Goal: Transaction & Acquisition: Purchase product/service

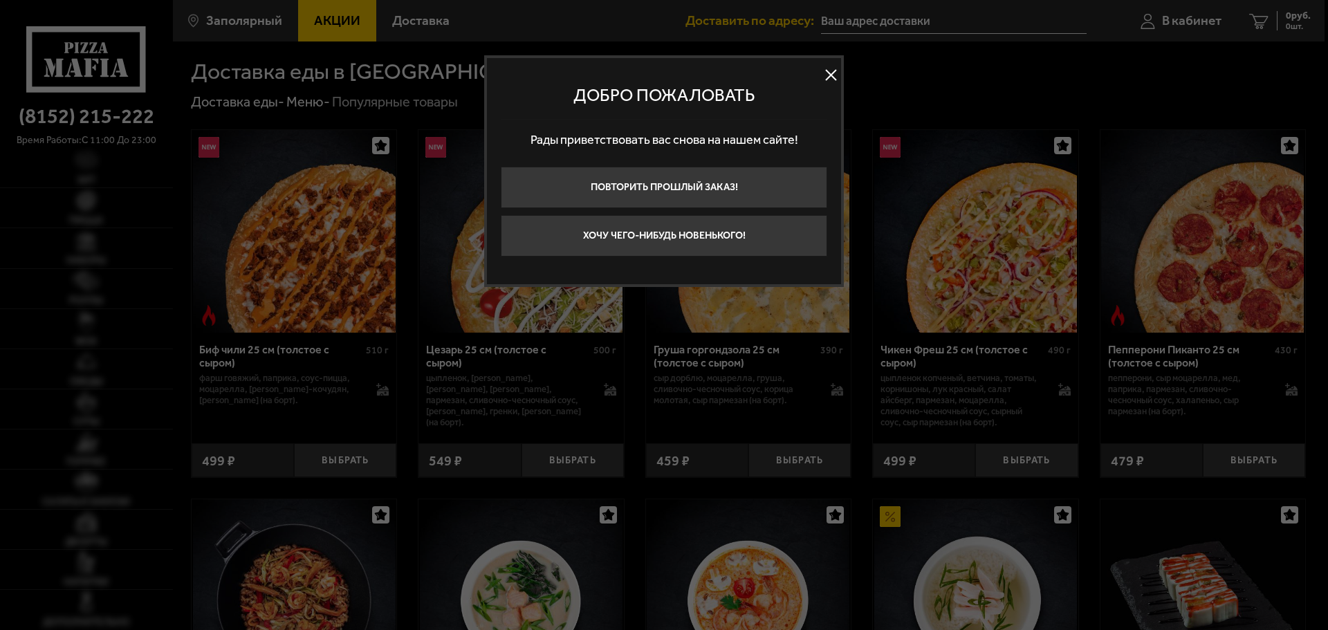
click at [831, 76] on button at bounding box center [830, 75] width 21 height 21
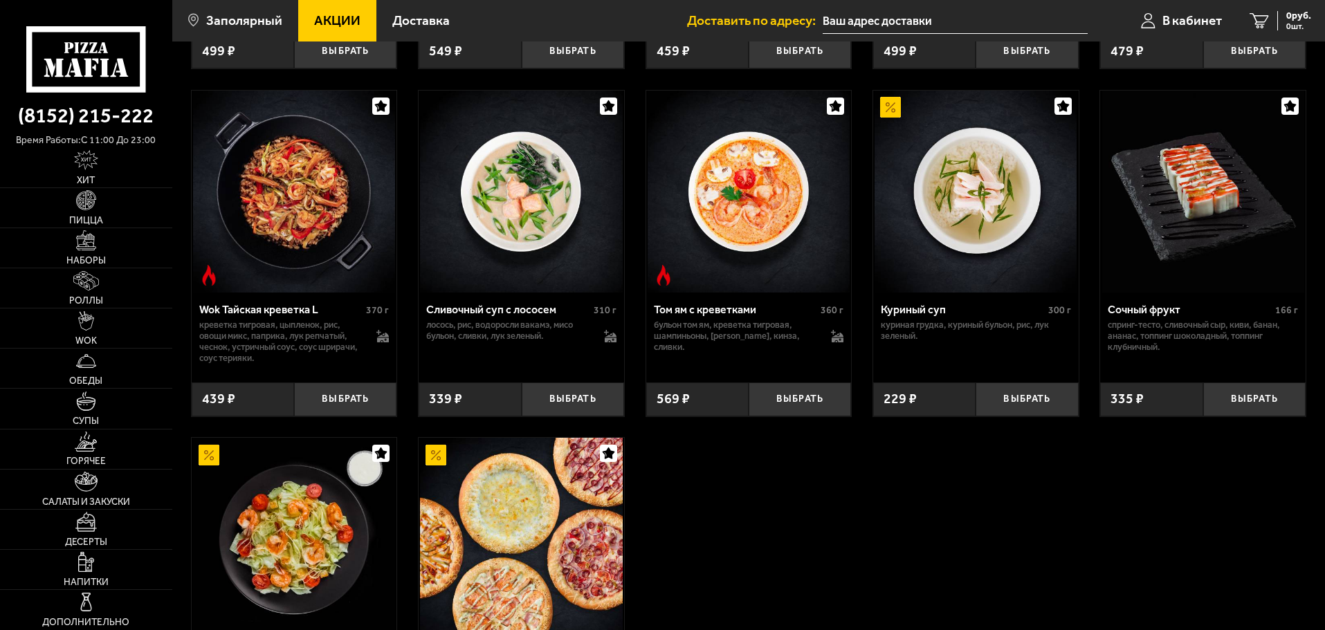
scroll to position [403, 0]
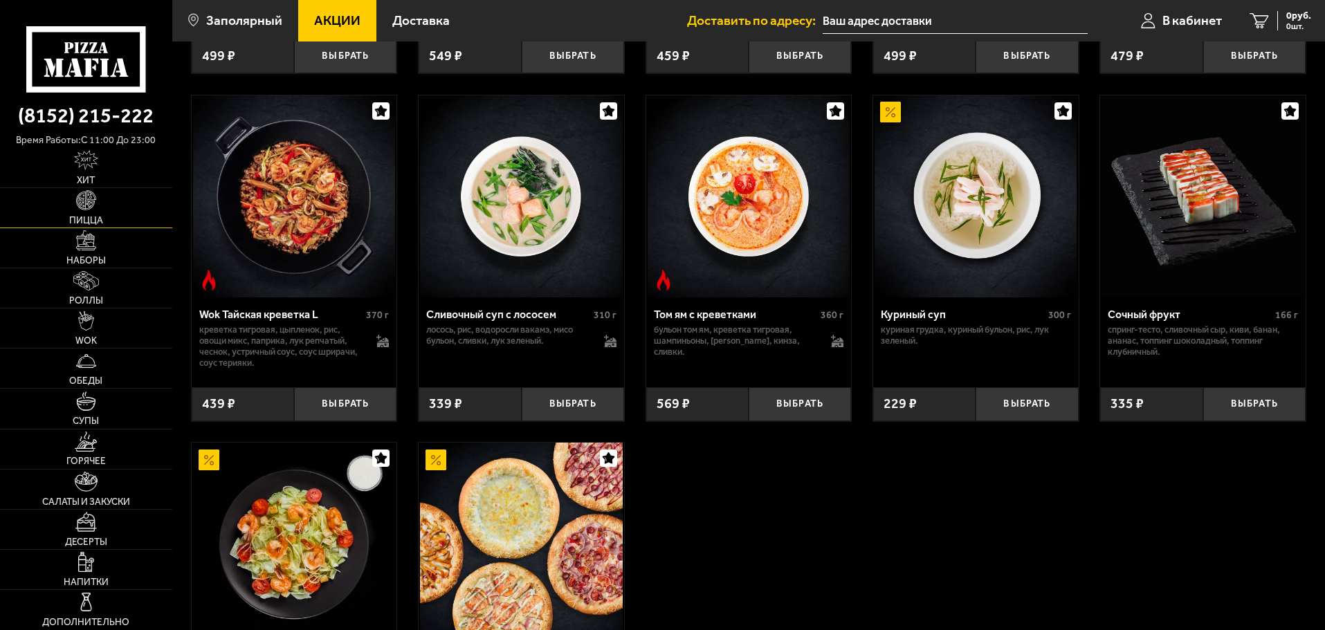
click at [109, 218] on link "Пицца" at bounding box center [86, 207] width 172 height 39
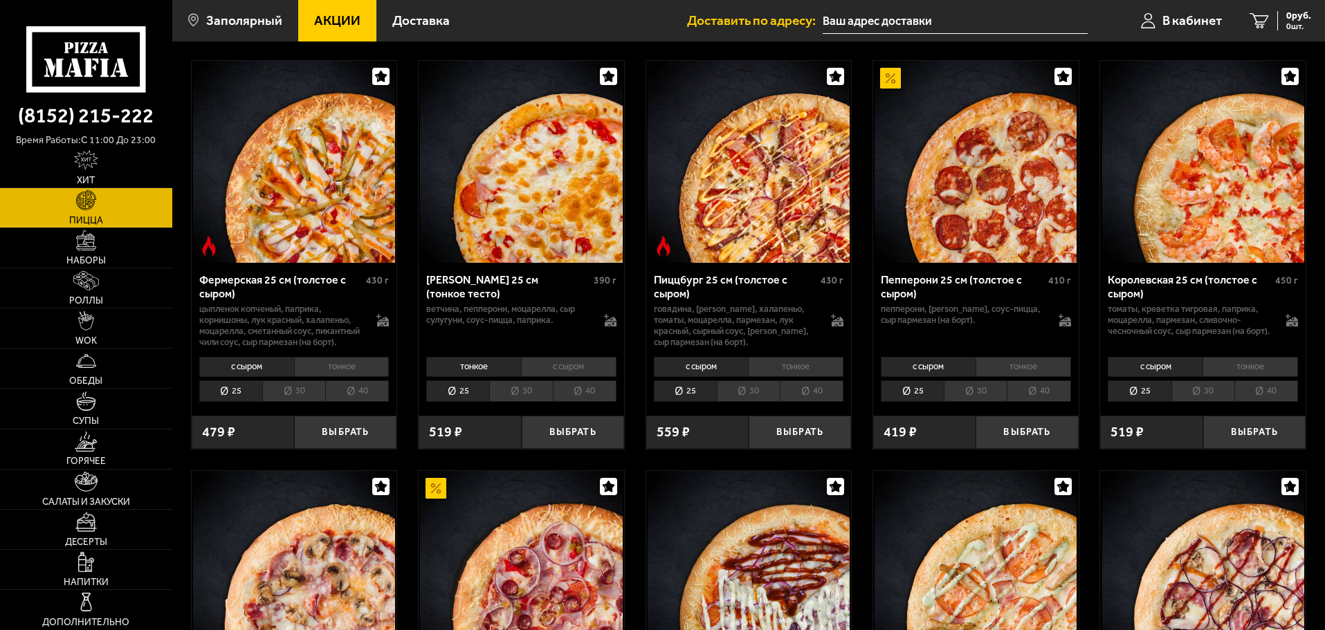
scroll to position [899, 0]
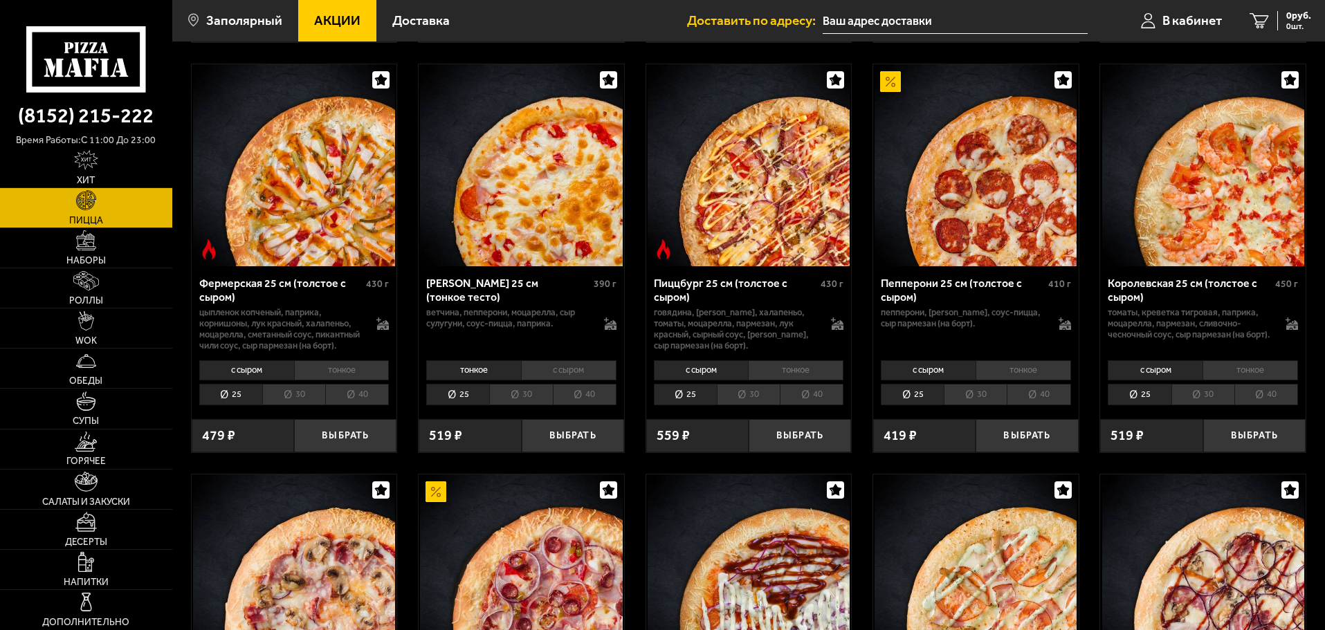
click at [985, 220] on img at bounding box center [975, 165] width 202 height 202
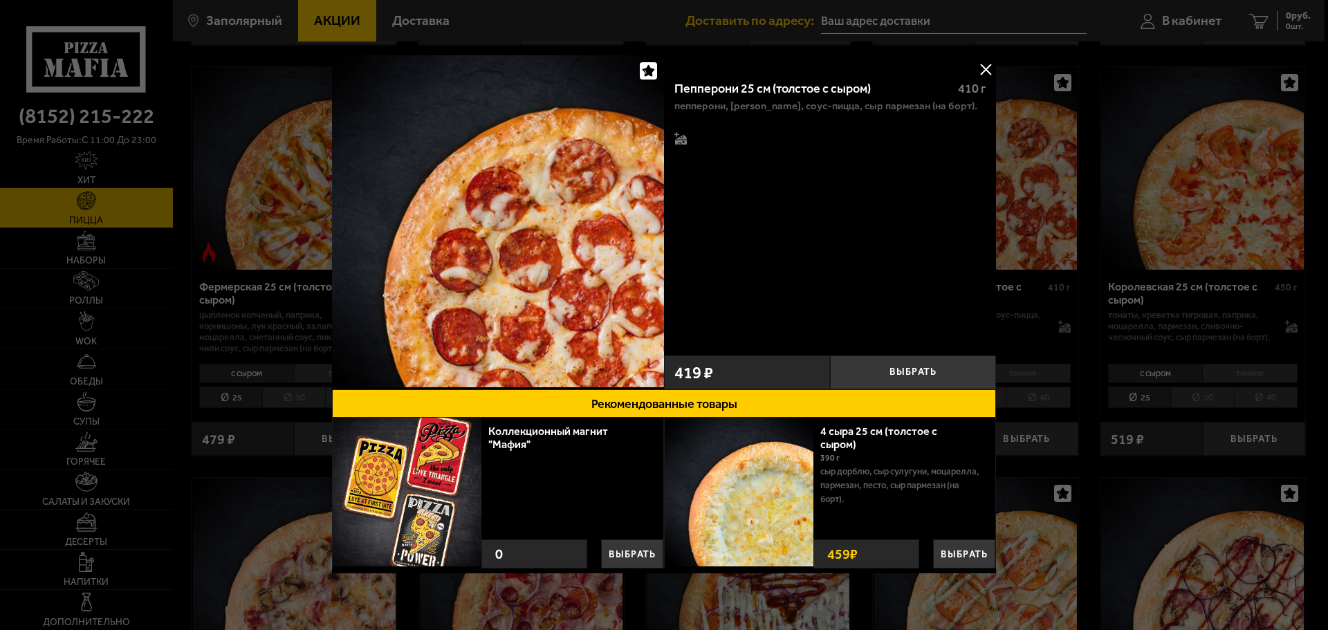
click at [987, 71] on button at bounding box center [985, 69] width 21 height 21
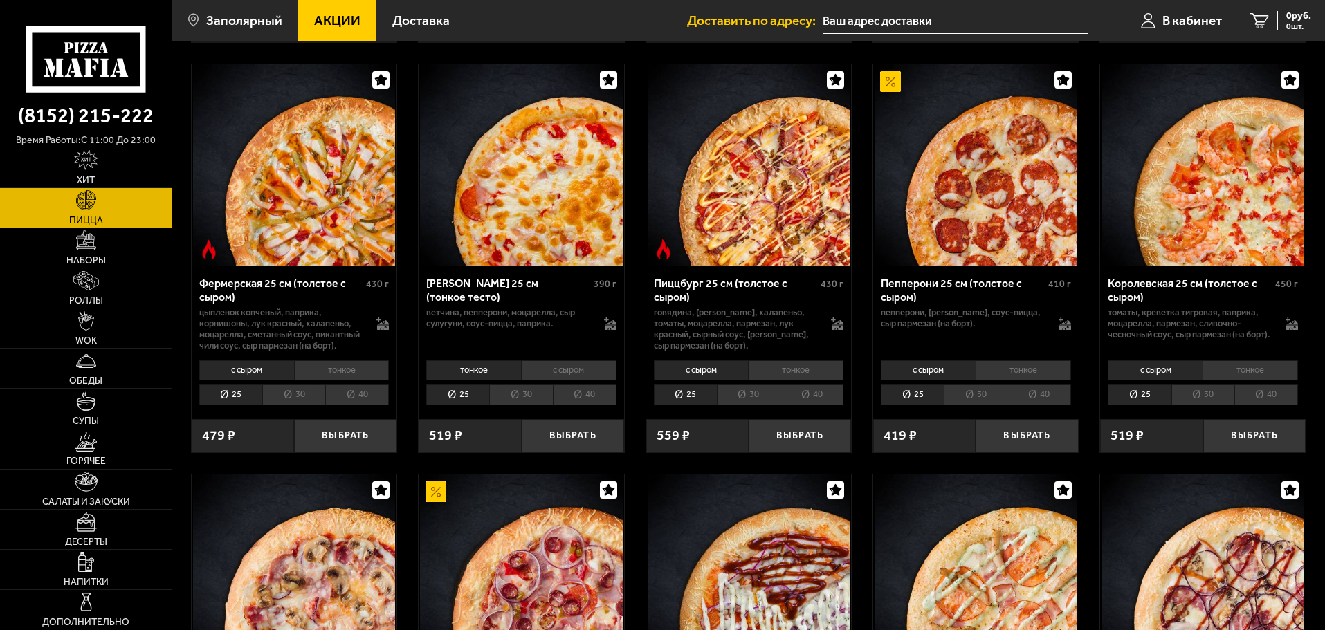
click at [965, 405] on li "30" at bounding box center [974, 394] width 63 height 21
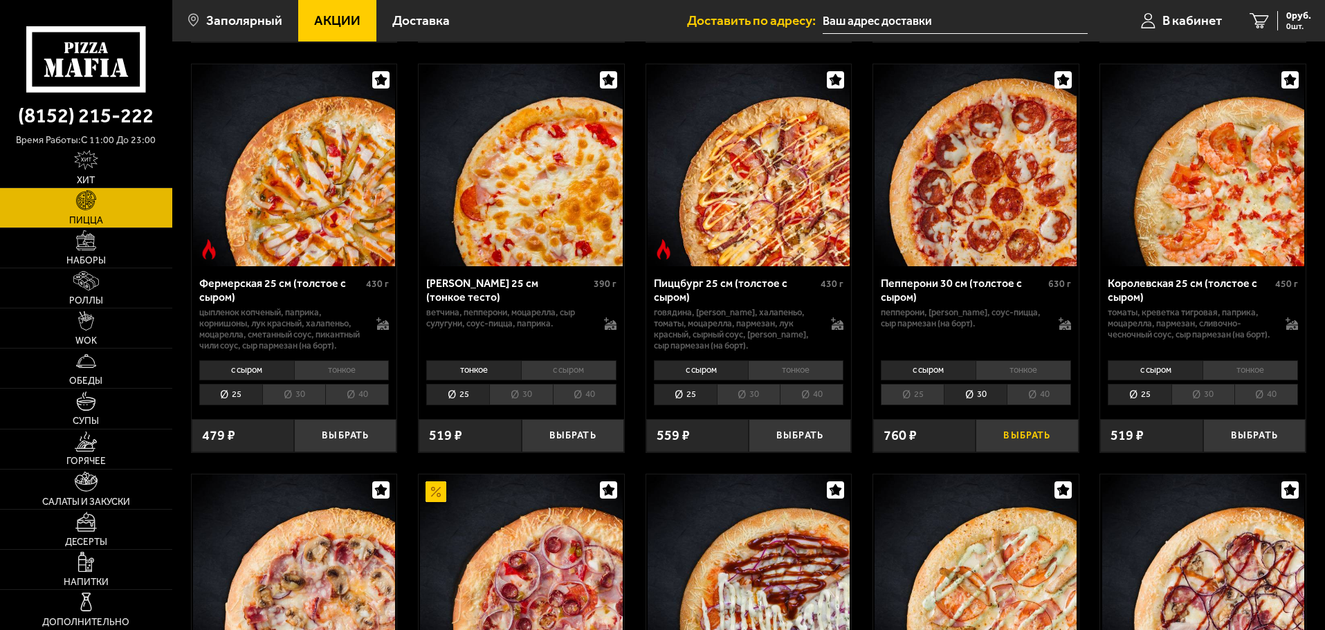
click at [1013, 453] on button "Выбрать" at bounding box center [1026, 436] width 102 height 34
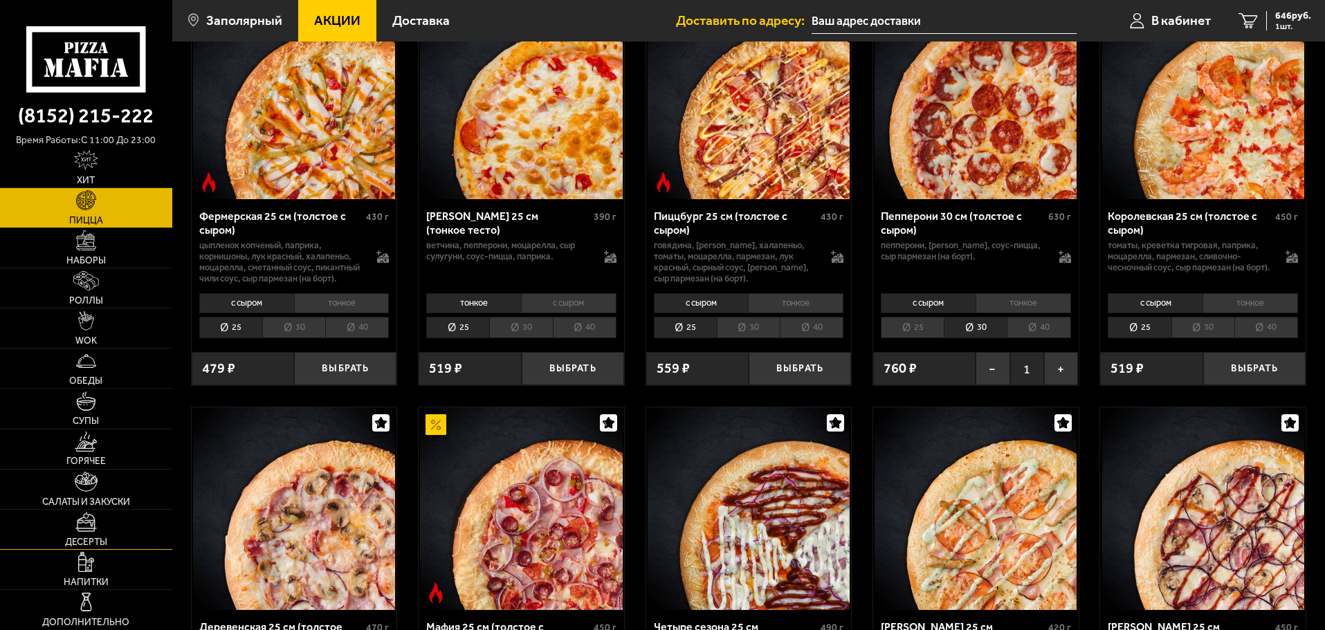
scroll to position [968, 0]
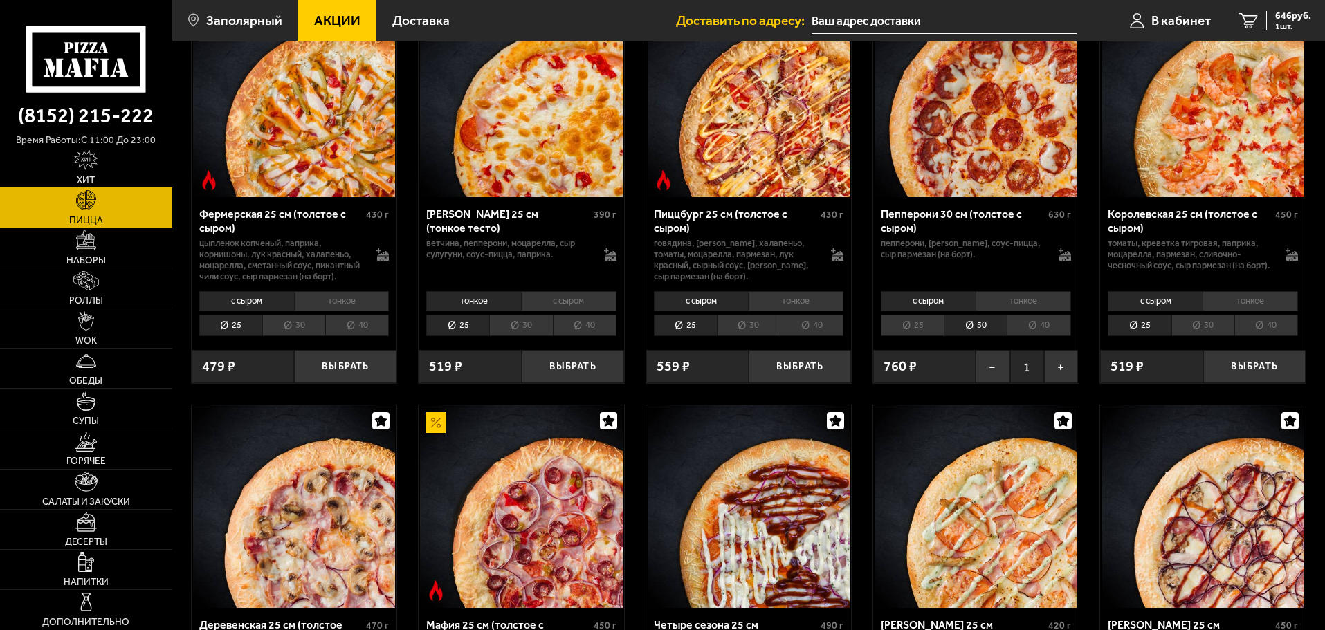
click at [102, 169] on link "Хит" at bounding box center [86, 167] width 172 height 39
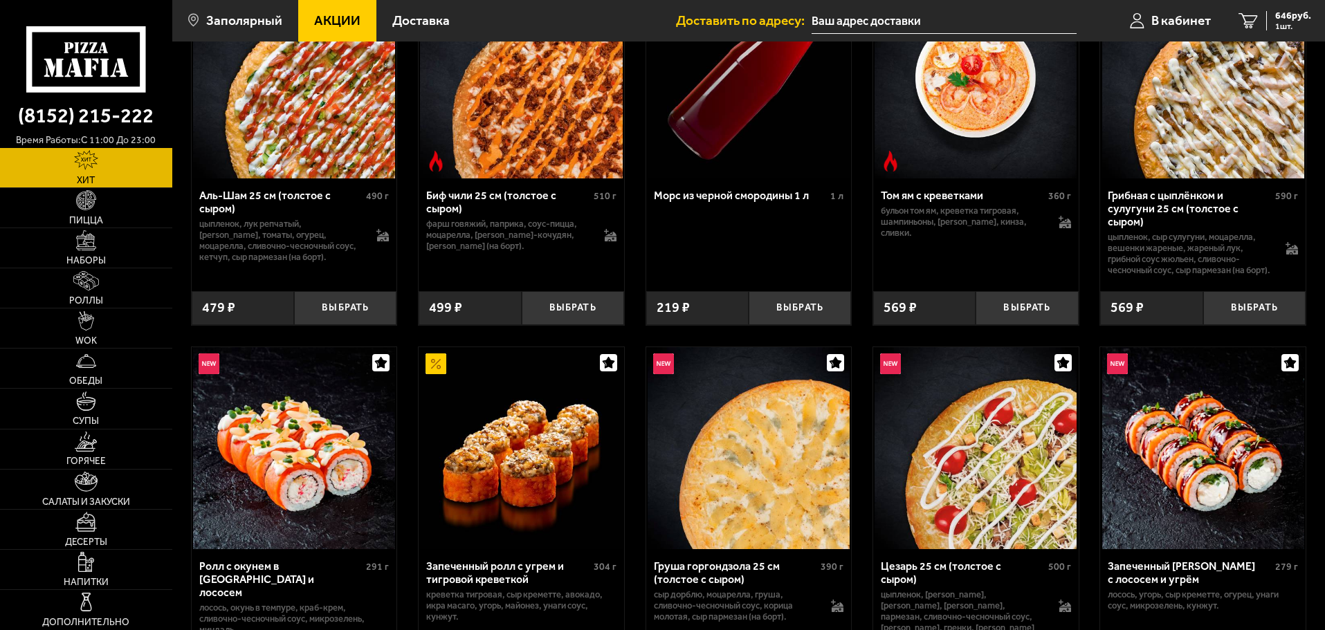
scroll to position [208, 0]
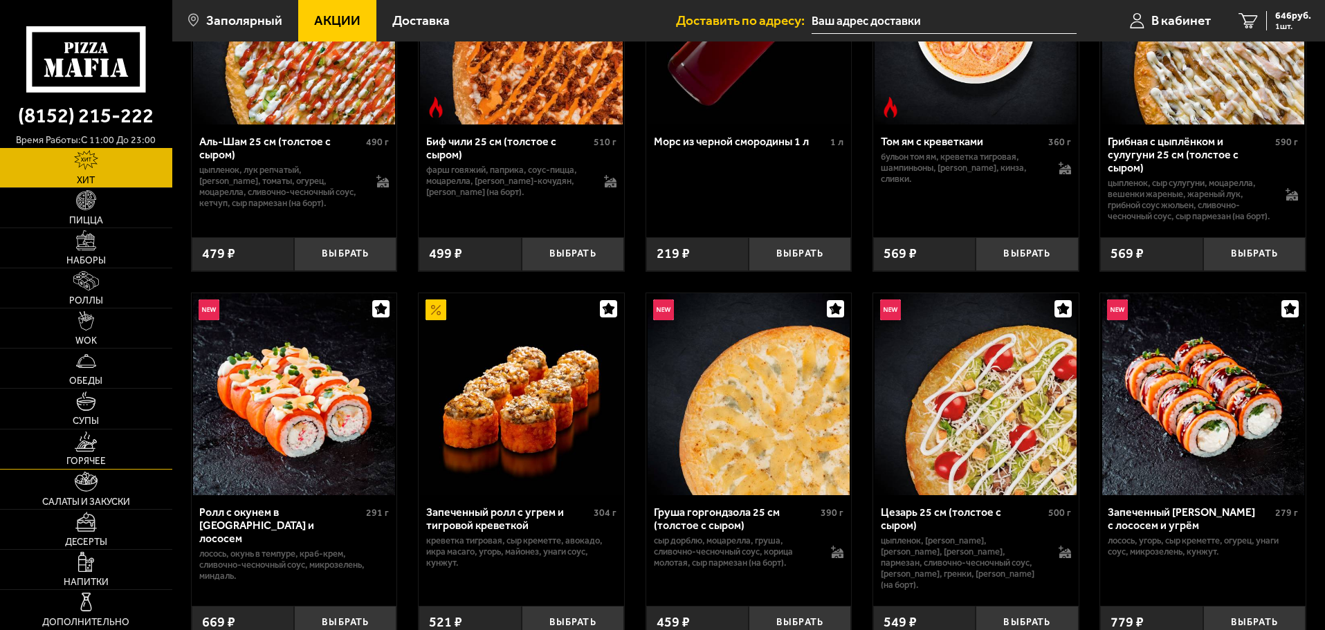
click at [111, 444] on link "Горячее" at bounding box center [86, 449] width 172 height 39
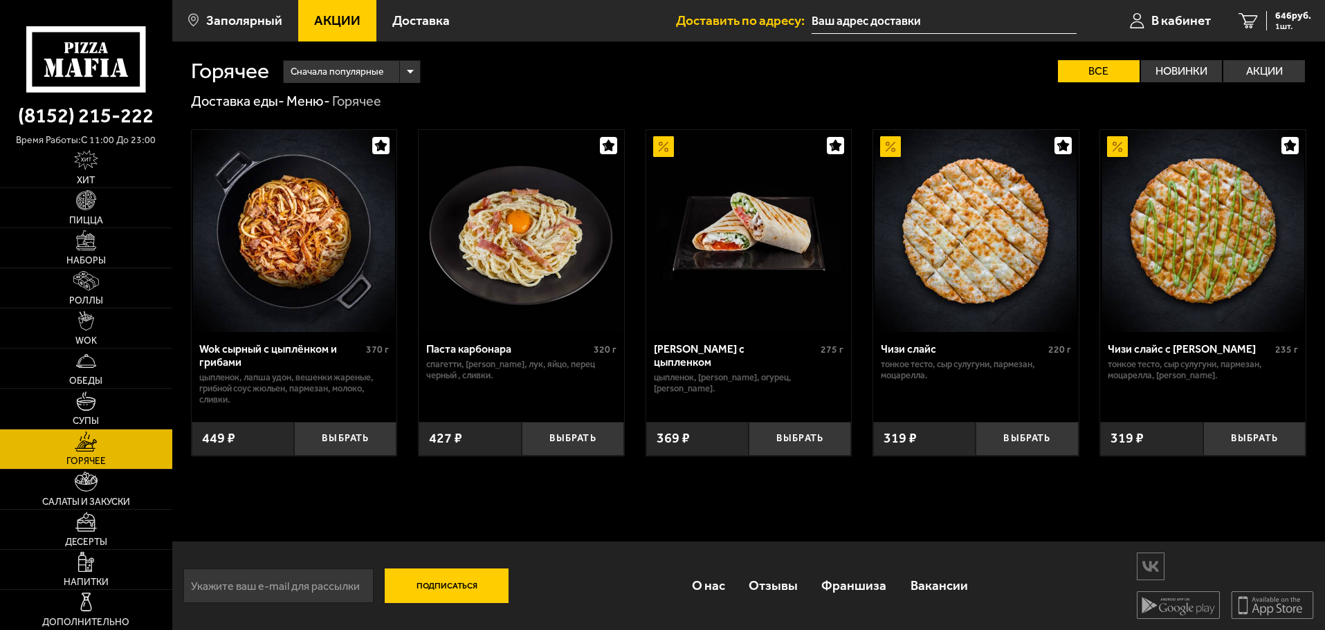
scroll to position [1, 0]
click at [1289, 17] on span "646 руб." at bounding box center [1293, 16] width 36 height 10
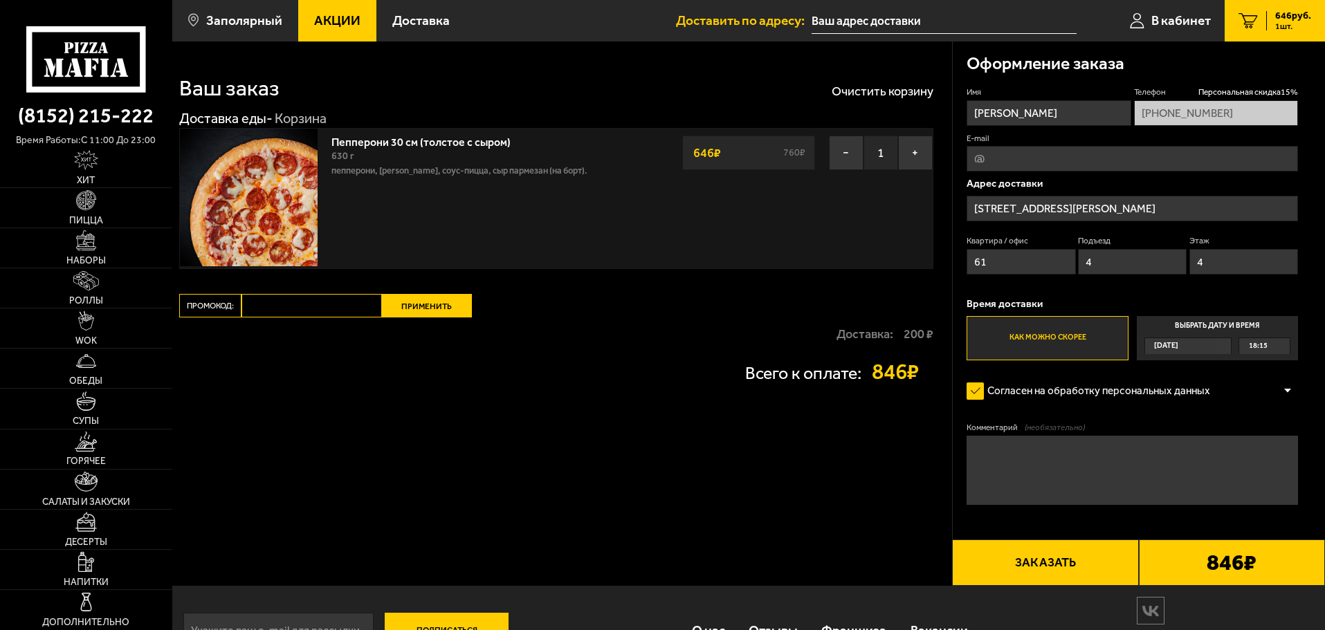
click at [1011, 159] on input "E-mail" at bounding box center [1131, 159] width 331 height 26
type input "[EMAIL_ADDRESS][DOMAIN_NAME]"
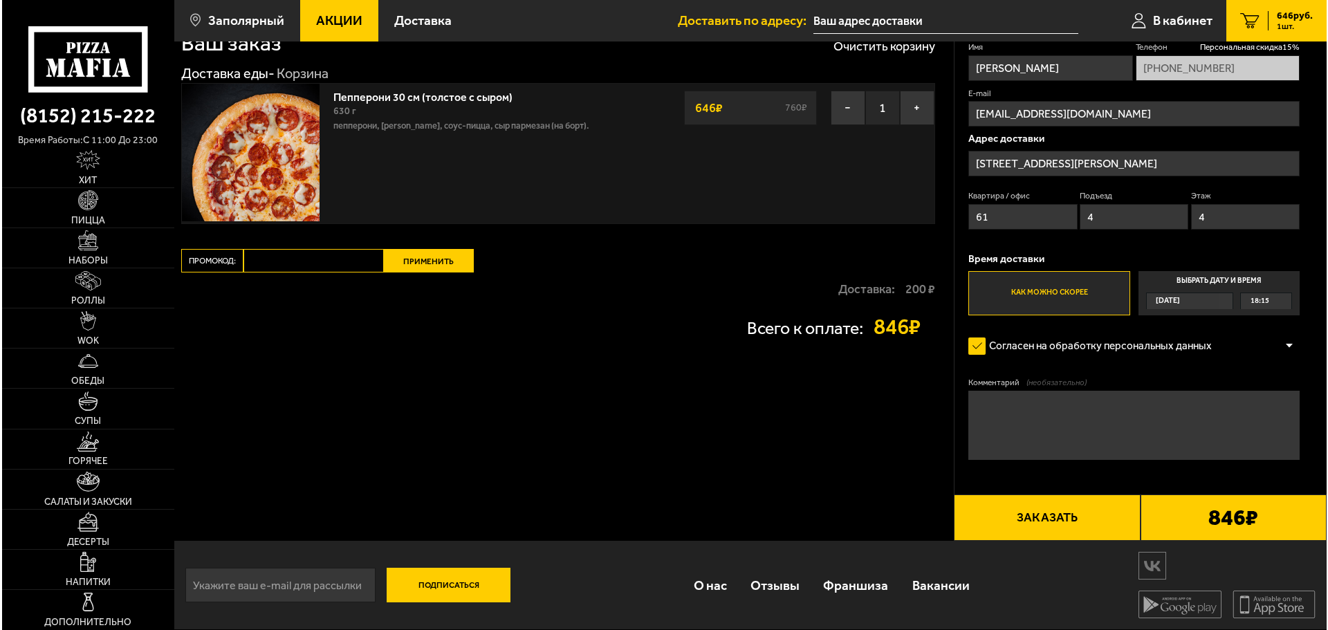
scroll to position [46, 0]
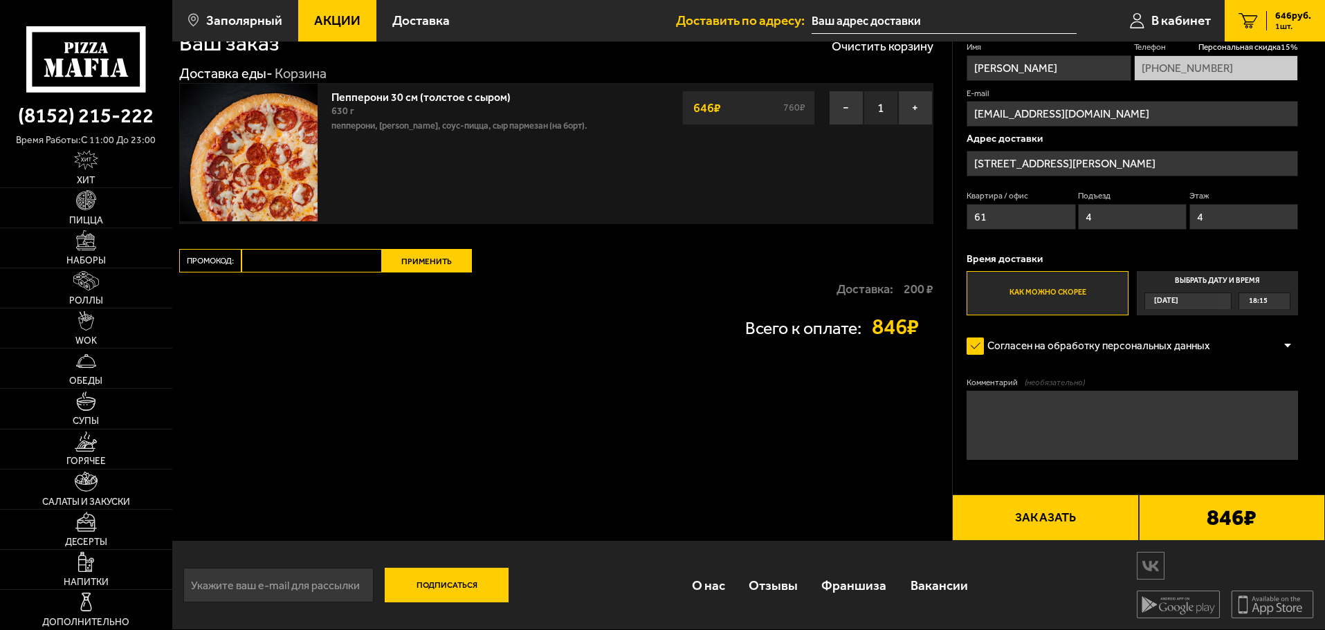
click at [1047, 516] on button "Заказать" at bounding box center [1045, 518] width 186 height 47
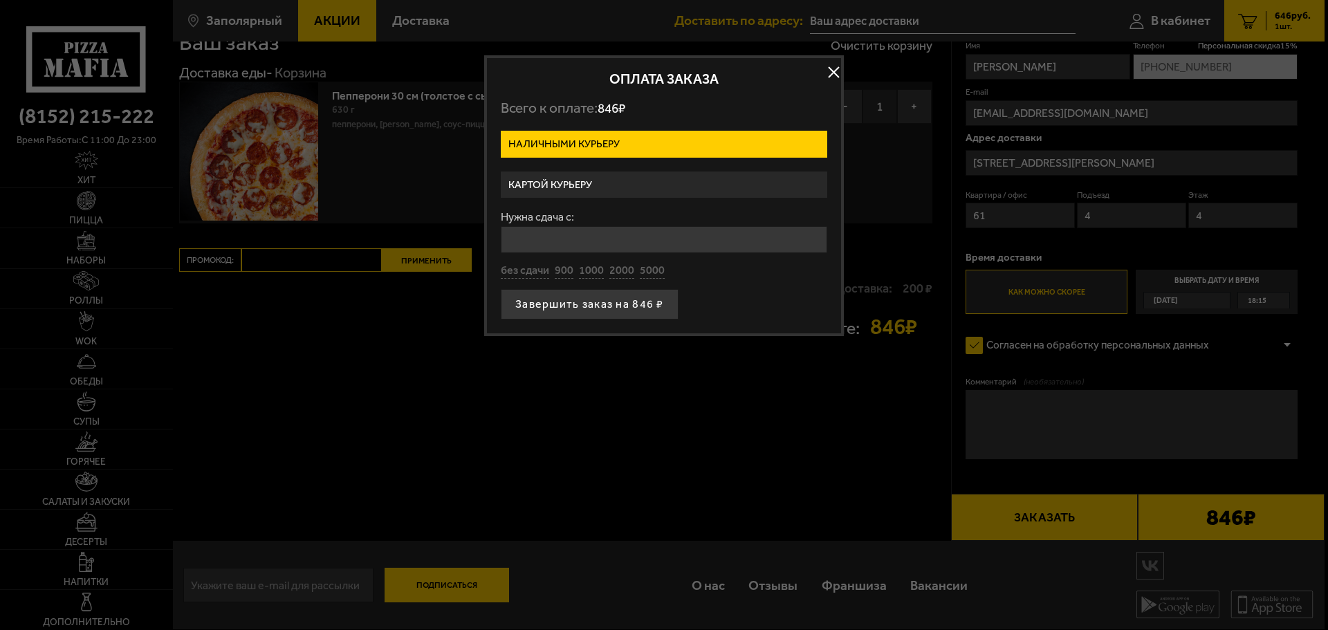
click at [549, 189] on label "Картой курьеру" at bounding box center [664, 185] width 326 height 27
click at [0, 0] on input "Картой курьеру" at bounding box center [0, 0] width 0 height 0
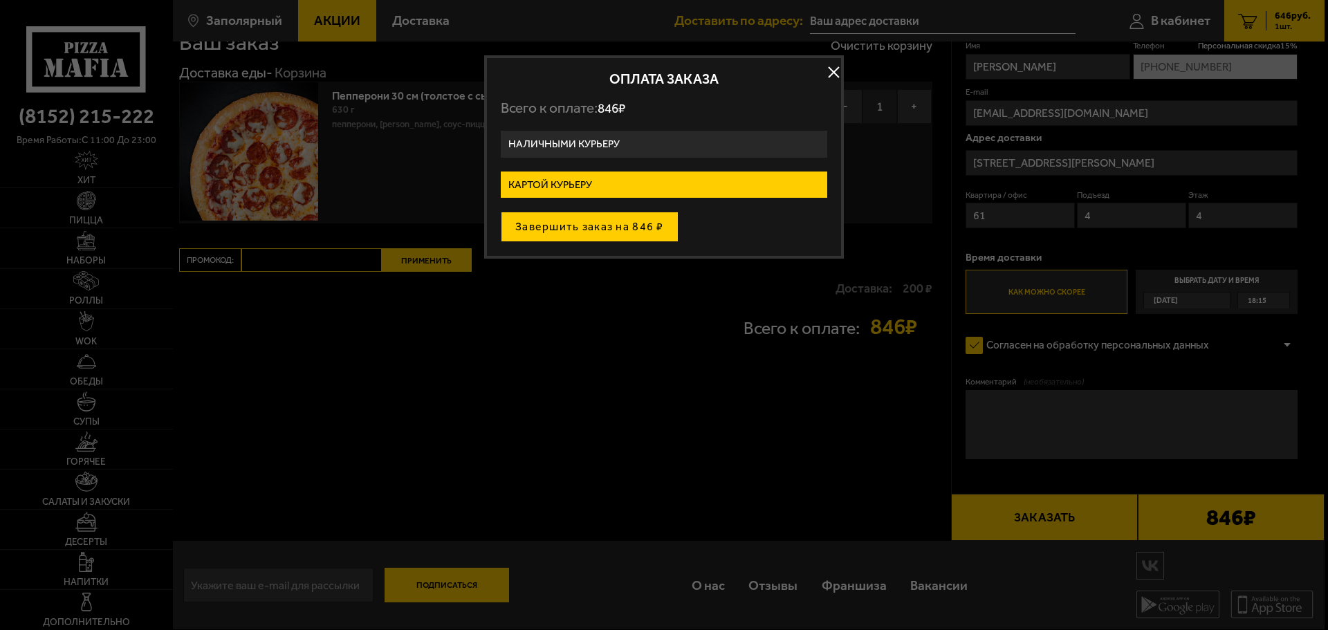
click at [551, 225] on button "Завершить заказ на 846 ₽" at bounding box center [590, 227] width 178 height 30
